Goal: Task Accomplishment & Management: Manage account settings

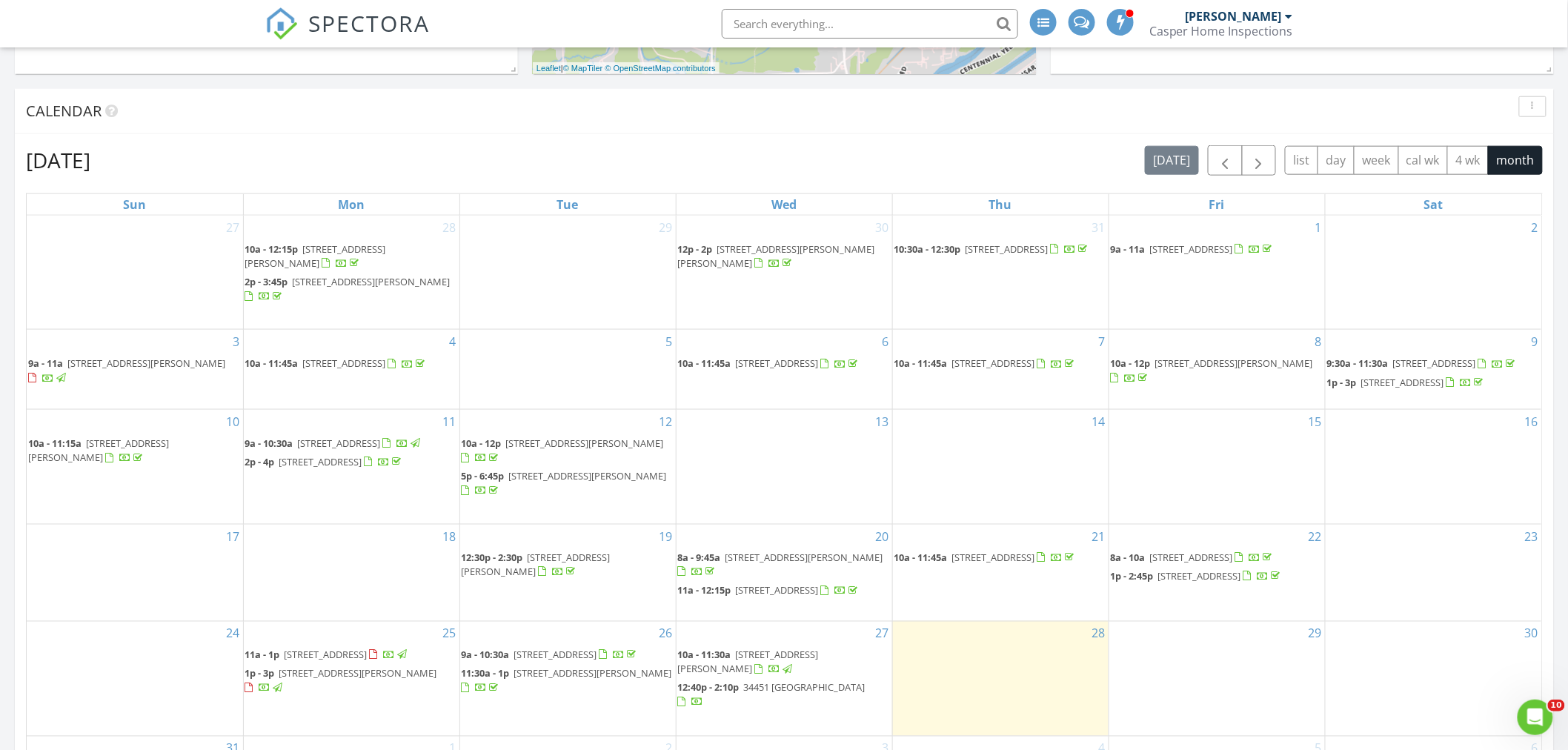
scroll to position [961, 0]
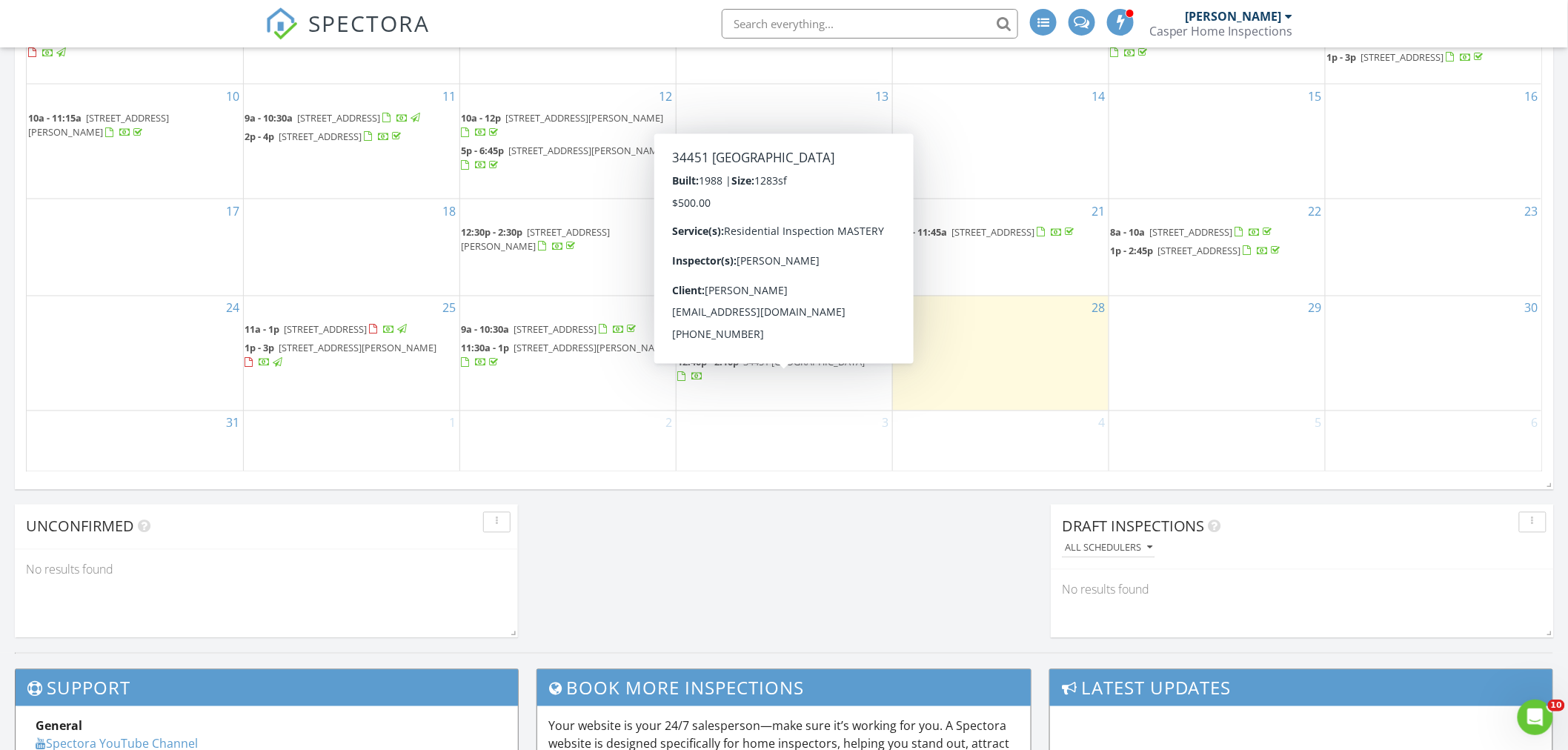
click at [738, 370] on span "12:40p - 2:10p" at bounding box center [709, 362] width 62 height 13
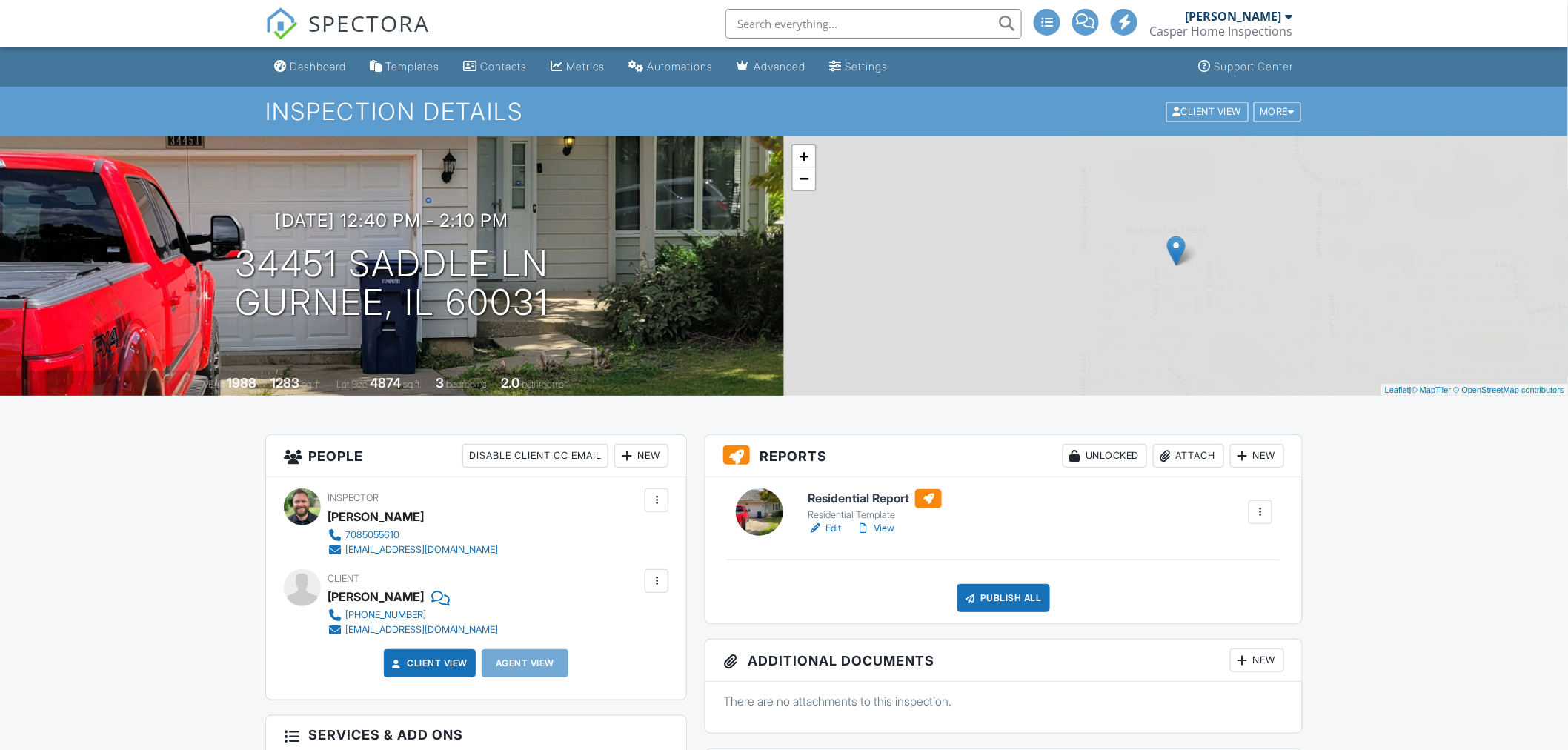
click at [867, 499] on h6 "Residential Report" at bounding box center [875, 499] width 134 height 19
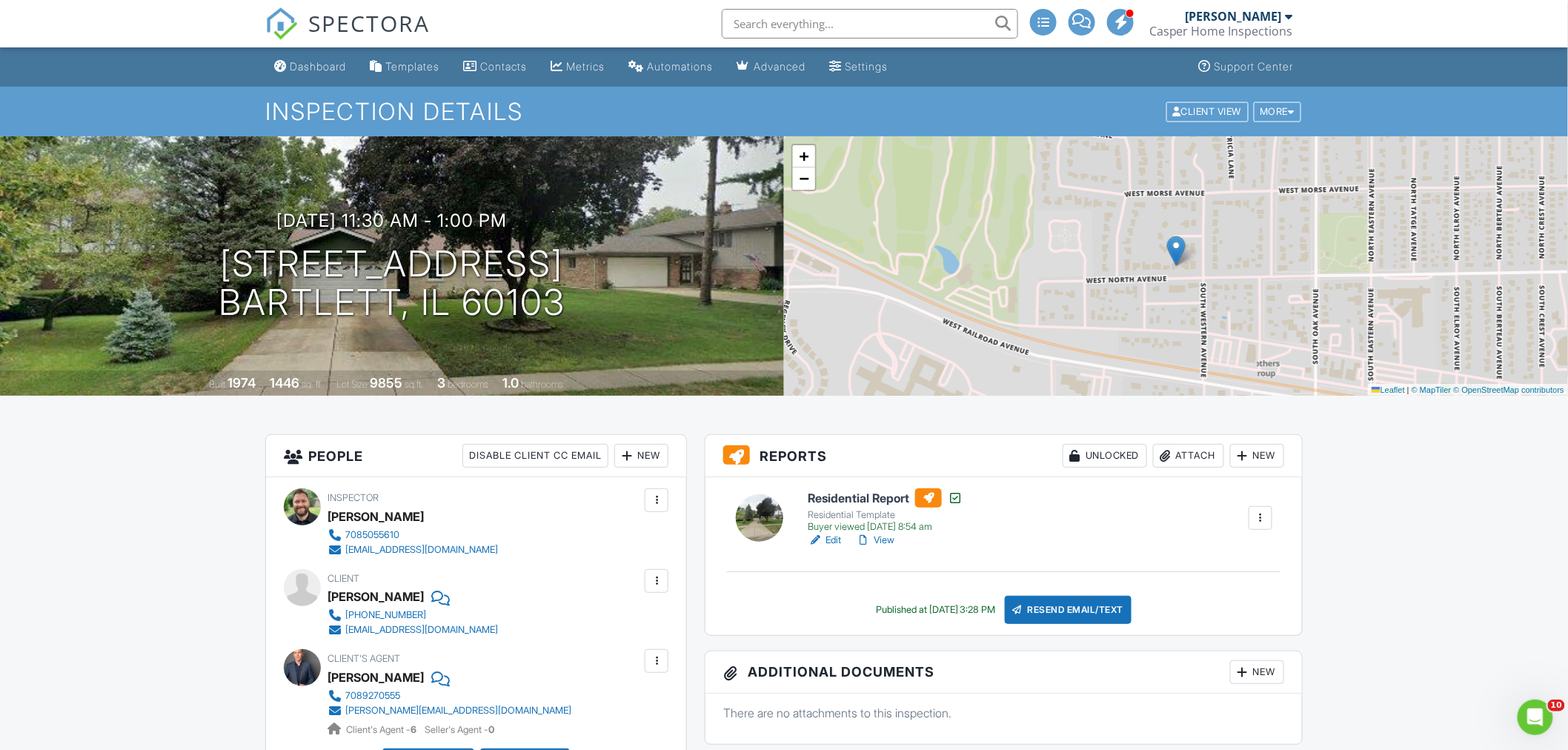
click at [870, 498] on h6 "Residential Report" at bounding box center [886, 498] width 155 height 19
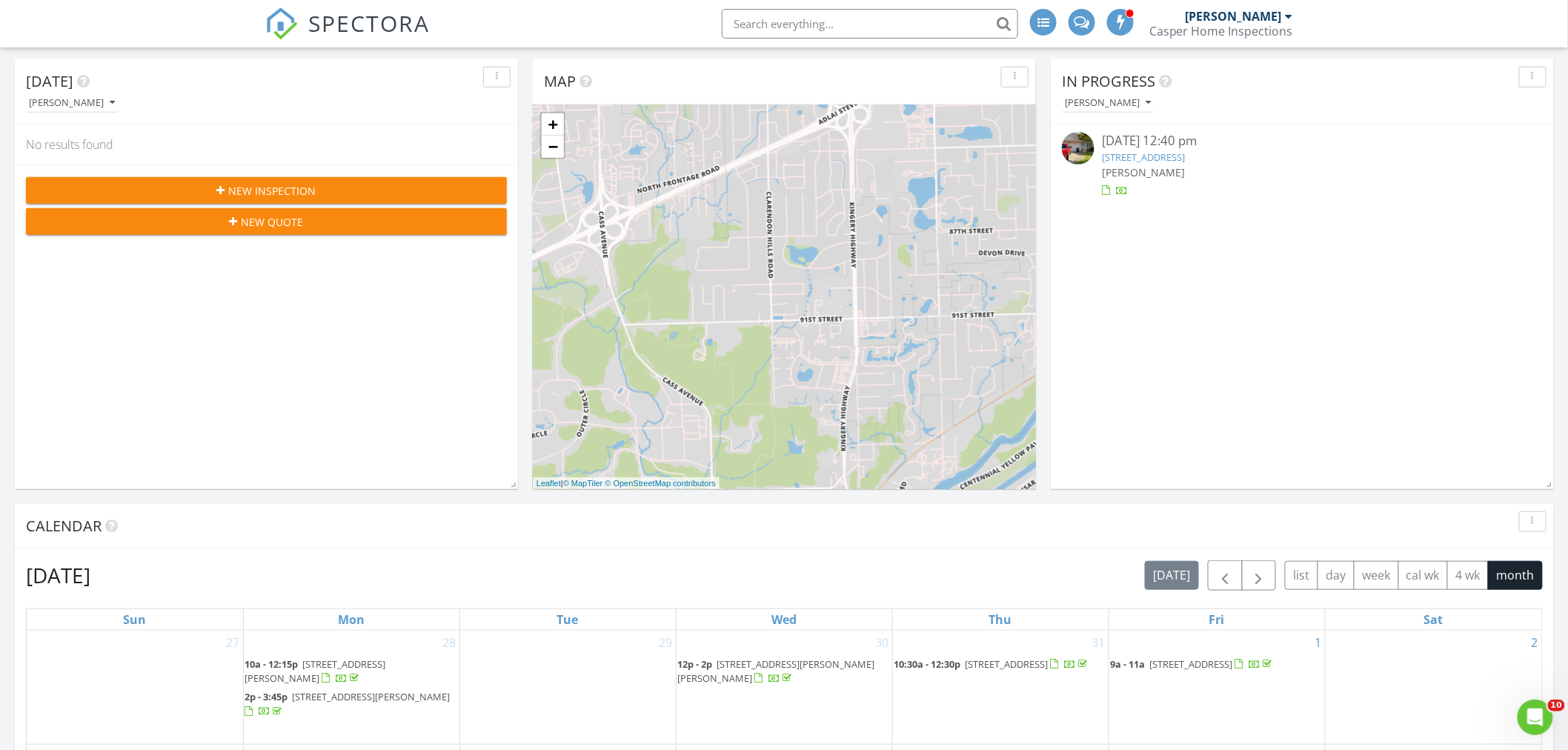
scroll to position [220, 0]
click at [1125, 137] on div "08/27/25 12:40 pm" at bounding box center [1303, 142] width 401 height 18
